Goal: Communication & Community: Ask a question

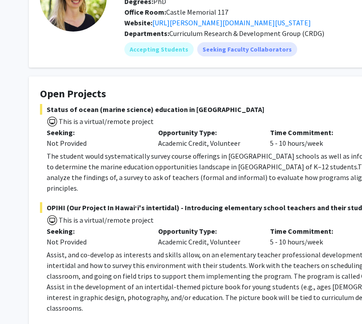
scroll to position [141, 0]
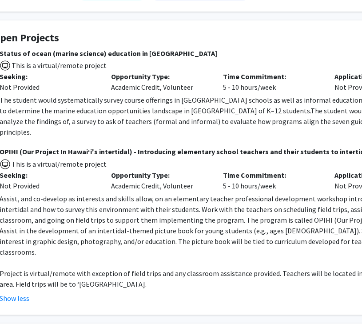
click at [243, 209] on p "Assist, and co-develop as interests and skills allow, on an elementary teacher …" at bounding box center [223, 225] width 446 height 64
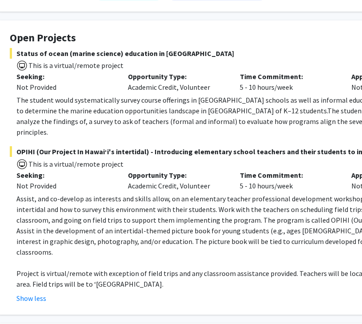
scroll to position [141, 28]
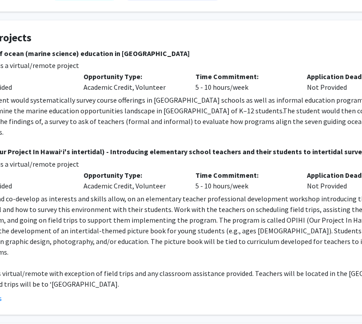
click at [229, 209] on p "Assist, and co-develop as interests and skills allow, on an elementary teacher …" at bounding box center [195, 225] width 446 height 64
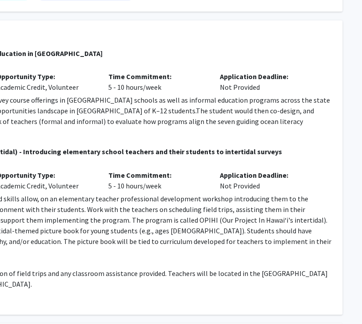
scroll to position [141, 166]
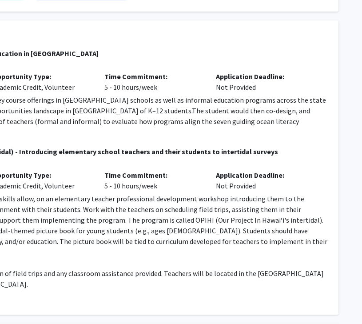
click at [204, 206] on p "Assist, and co-develop as interests and skills allow, on an elementary teacher …" at bounding box center [104, 225] width 446 height 64
drag, startPoint x: 140, startPoint y: 209, endPoint x: 236, endPoint y: 209, distance: 95.9
click at [236, 209] on p "Assist, and co-develop as interests and skills allow, on an elementary teacher …" at bounding box center [104, 225] width 446 height 64
copy p "Our Project In Hawai‘i's intertidal"
click at [148, 198] on p "Assist, and co-develop as interests and skills allow, on an elementary teacher …" at bounding box center [104, 225] width 446 height 64
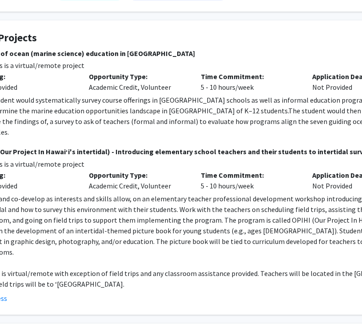
scroll to position [141, 62]
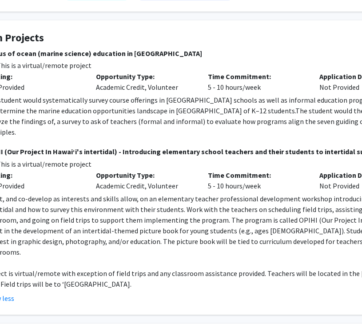
click at [148, 198] on p "Assist, and co-develop as interests and skills allow, on an elementary teacher …" at bounding box center [207, 225] width 446 height 64
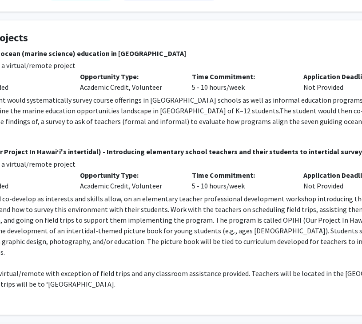
click at [143, 203] on p "Assist, and co-develop as interests and skills allow, on an elementary teacher …" at bounding box center [191, 225] width 446 height 64
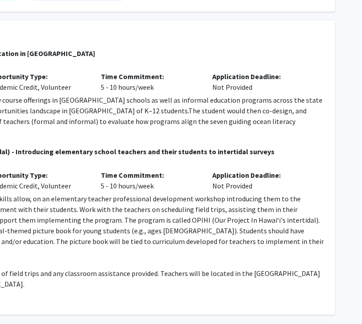
scroll to position [141, 171]
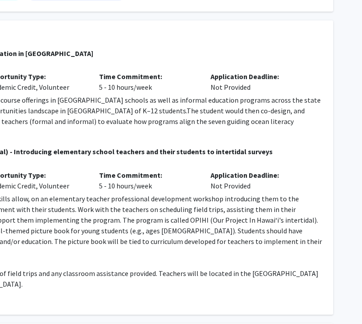
click at [124, 197] on p "Assist, and co-develop as interests and skills allow, on an elementary teacher …" at bounding box center [99, 225] width 446 height 64
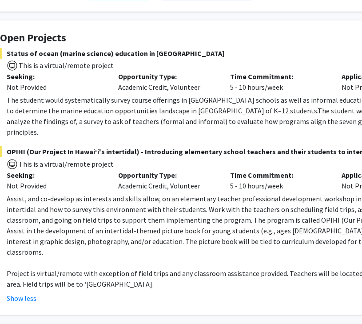
click at [147, 213] on p "Assist, and co-develop as interests and skills allow, on an elementary teacher …" at bounding box center [230, 225] width 446 height 64
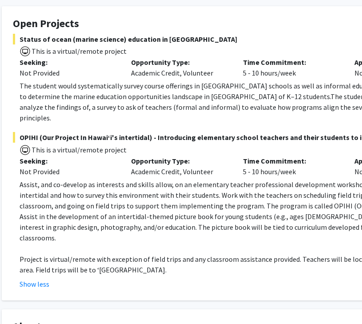
scroll to position [155, 17]
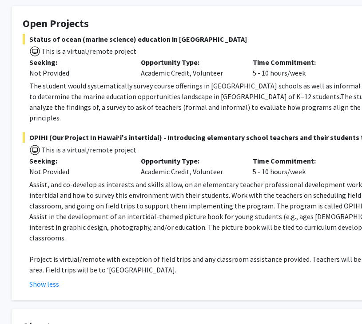
click at [148, 198] on p "Assist, and co-develop as interests and skills allow, on an elementary teacher …" at bounding box center [252, 211] width 446 height 64
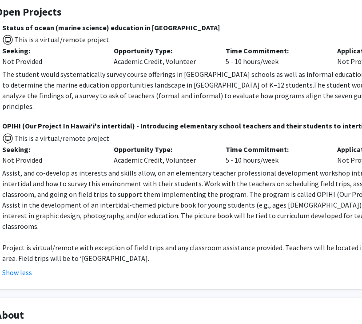
scroll to position [166, 43]
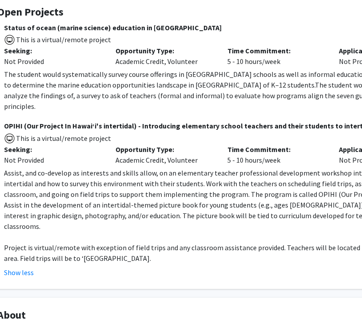
click at [99, 181] on p "Assist, and co-develop as interests and skills allow, on an elementary teacher …" at bounding box center [227, 199] width 446 height 64
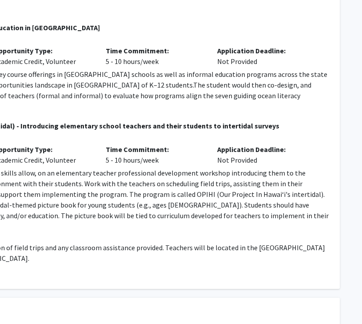
scroll to position [166, 165]
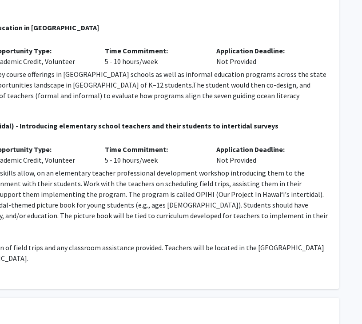
click at [114, 181] on p "Assist, and co-develop as interests and skills allow, on an elementary teacher …" at bounding box center [105, 199] width 446 height 64
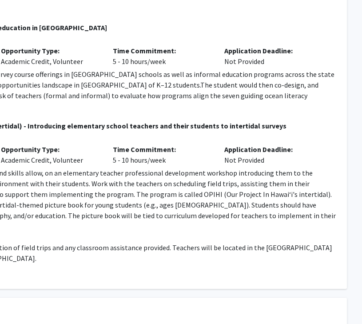
click at [124, 186] on p "Assist, and co-develop as interests and skills allow, on an elementary teacher …" at bounding box center [112, 199] width 446 height 64
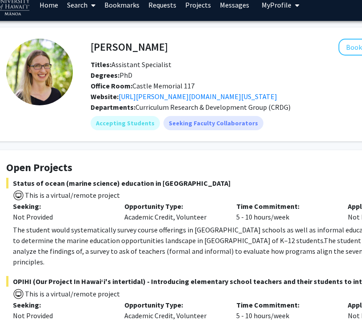
scroll to position [11, 32]
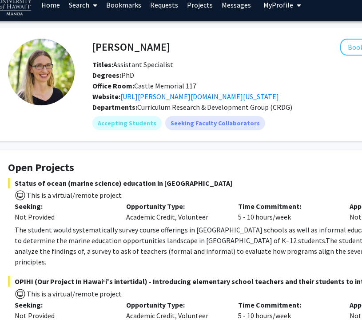
click at [121, 237] on p "The student would systematically survey course offerings in [GEOGRAPHIC_DATA] s…" at bounding box center [238, 245] width 446 height 43
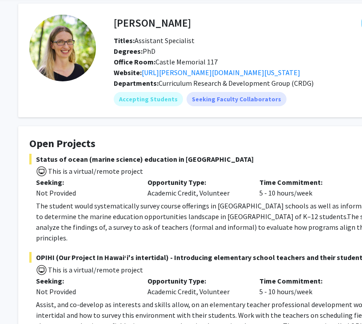
click at [166, 222] on span "The student would then co-design, and analyze the findings of, a survey to ask …" at bounding box center [250, 227] width 429 height 30
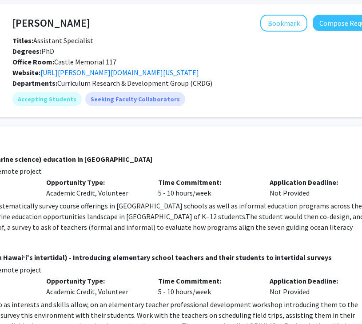
scroll to position [35, 171]
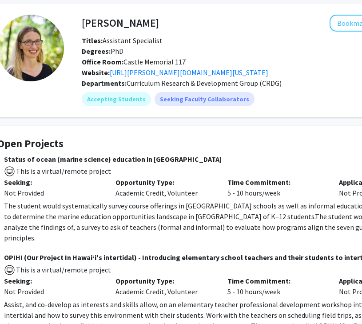
click at [138, 220] on p "The student would systematically survey course offerings in [GEOGRAPHIC_DATA] s…" at bounding box center [227, 221] width 446 height 43
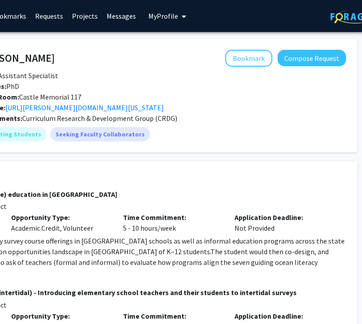
scroll to position [0, 171]
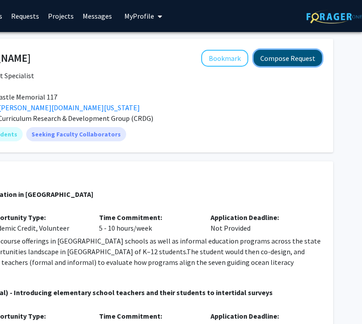
click at [287, 60] on button "Compose Request" at bounding box center [287, 58] width 68 height 16
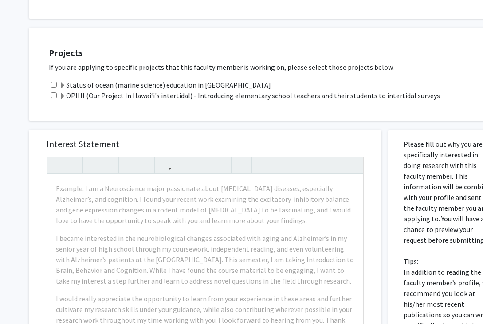
scroll to position [560, 0]
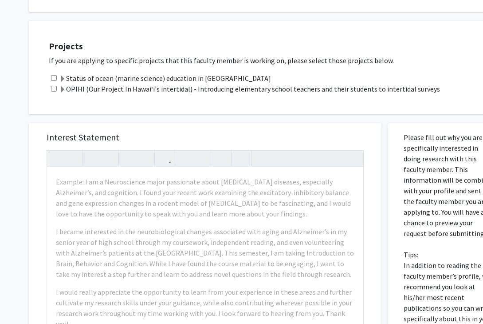
click at [55, 86] on input "checkbox" at bounding box center [54, 89] width 6 height 6
checkbox input "true"
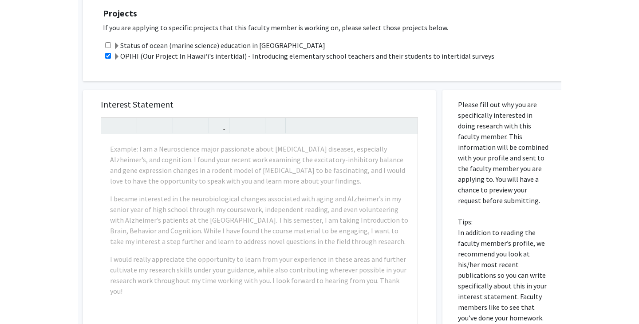
scroll to position [592, 0]
